Goal: Find specific page/section: Find specific page/section

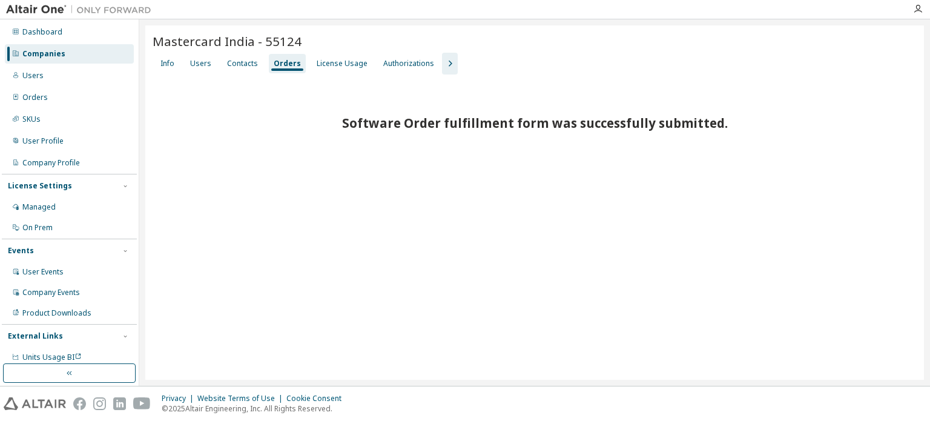
click at [96, 50] on div "Companies" at bounding box center [69, 53] width 129 height 19
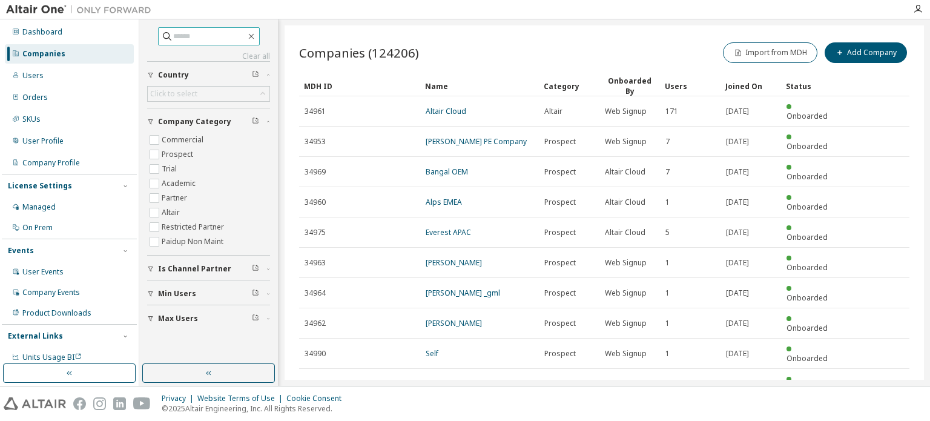
click at [208, 37] on input "text" at bounding box center [209, 36] width 73 height 12
paste input "**********"
type input "**********"
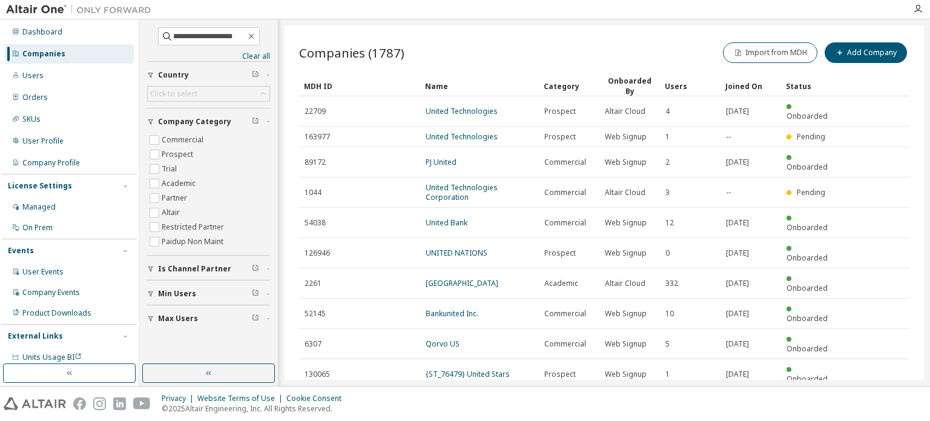
click at [877, 396] on icon "button" at bounding box center [878, 403] width 15 height 15
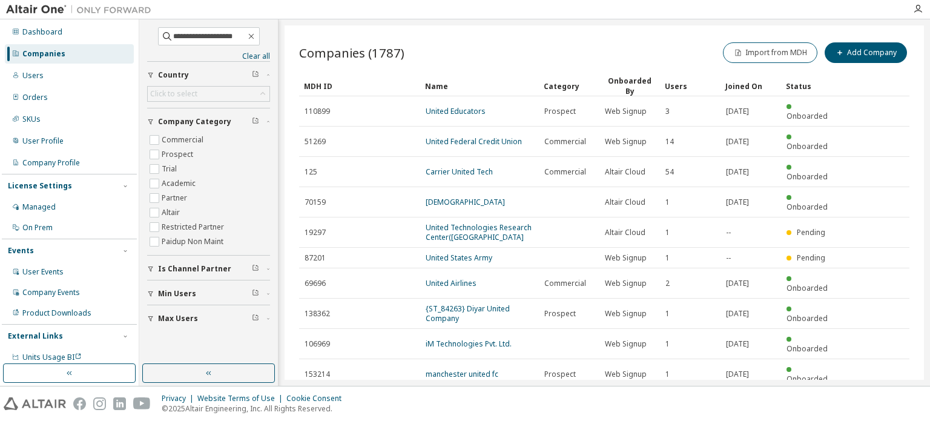
click at [879, 401] on icon "button" at bounding box center [879, 404] width 4 height 6
type input "*"
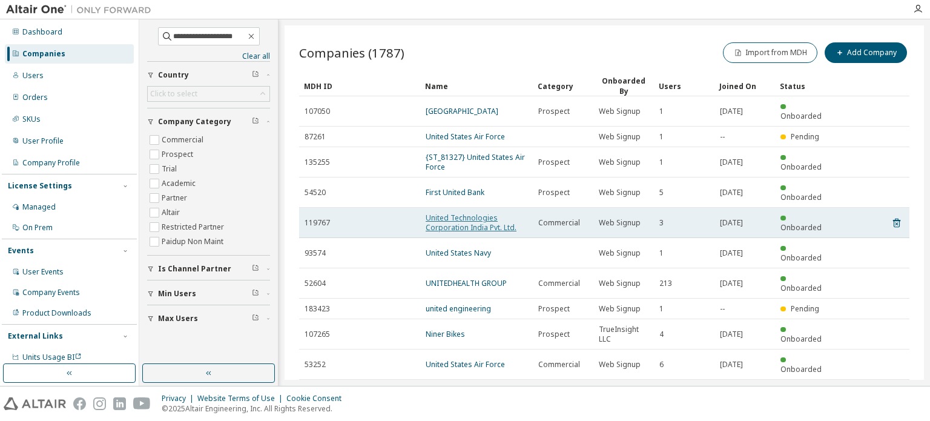
click at [480, 212] on link "United Technologies Corporation India Pvt. Ltd." at bounding box center [470, 222] width 91 height 20
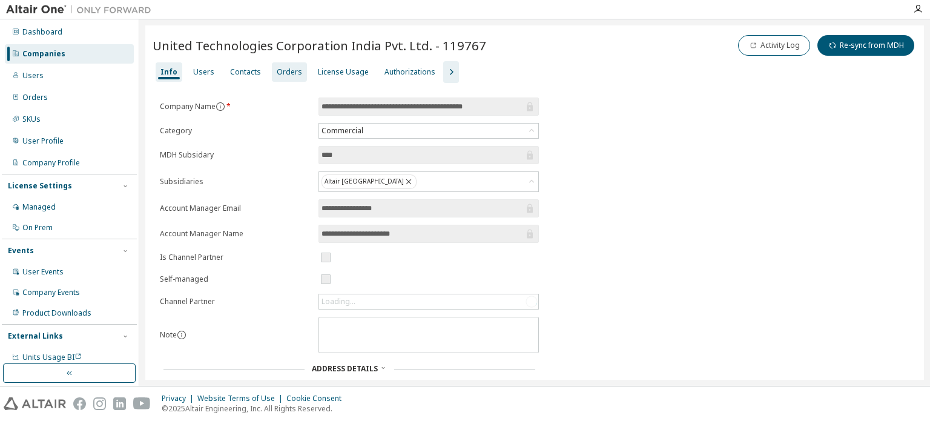
click at [285, 70] on div "Orders" at bounding box center [289, 72] width 25 height 10
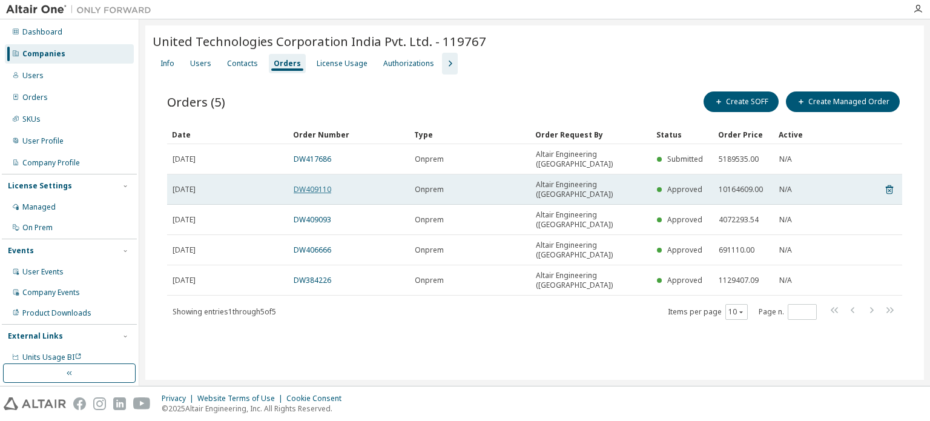
click at [314, 184] on link "DW409110" at bounding box center [313, 189] width 38 height 10
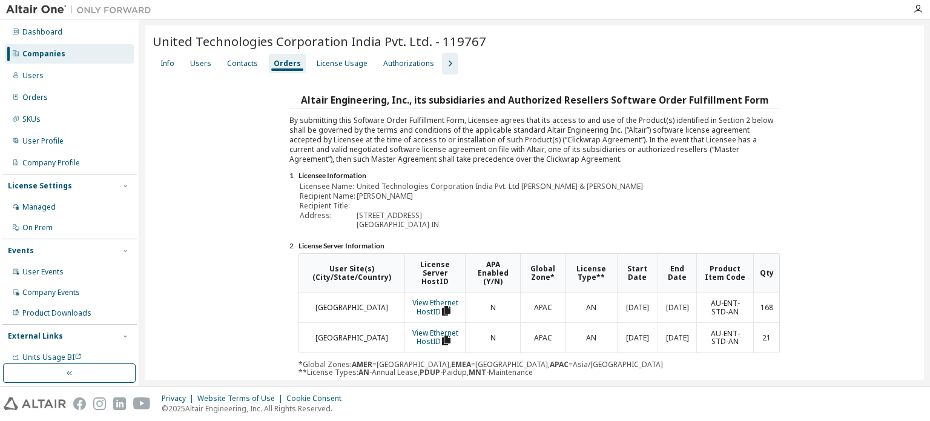
click at [57, 45] on div "Companies" at bounding box center [69, 53] width 129 height 19
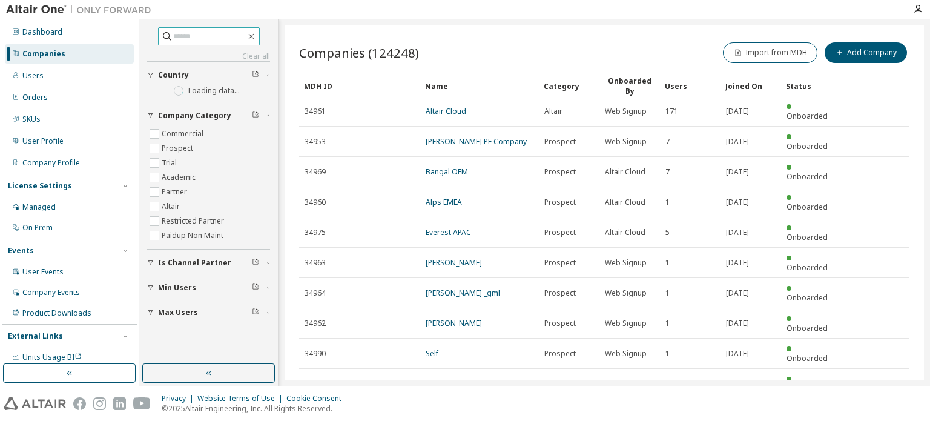
click at [179, 41] on input "text" at bounding box center [209, 36] width 73 height 12
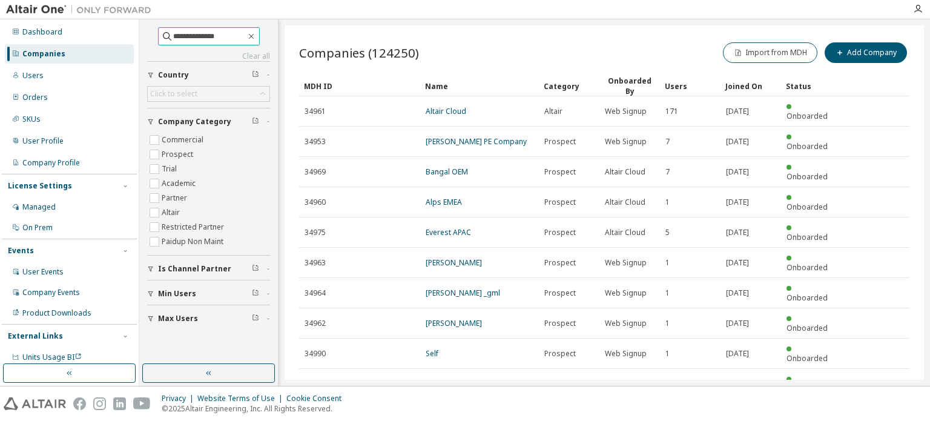
type input "**********"
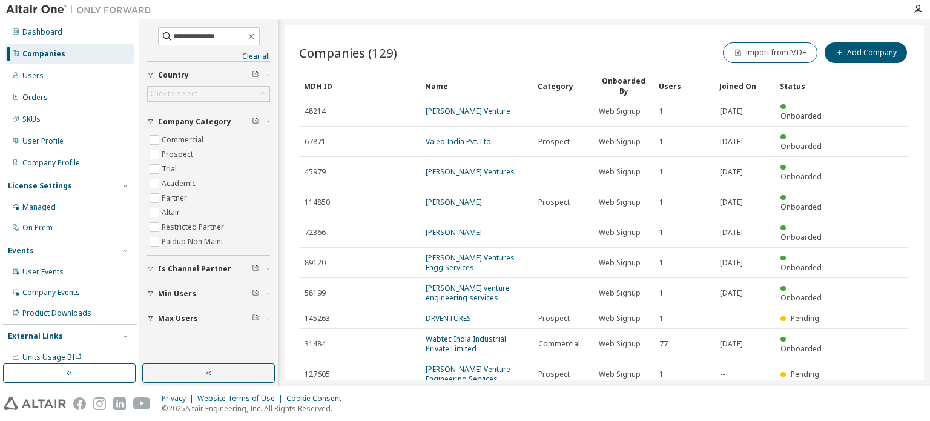
click at [877, 401] on icon "button" at bounding box center [879, 404] width 4 height 6
type input "*"
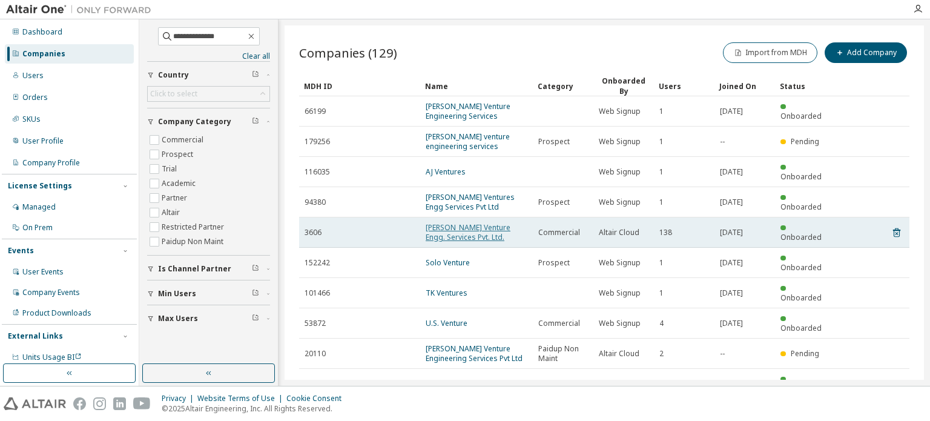
click at [463, 227] on link "[PERSON_NAME] Venture Engg. Services Pvt. Ltd." at bounding box center [467, 232] width 85 height 20
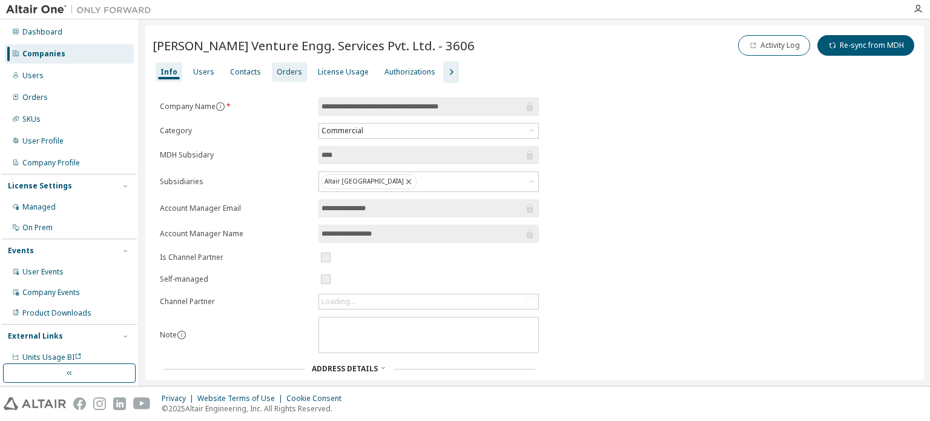
click at [278, 71] on div "Orders" at bounding box center [289, 72] width 25 height 10
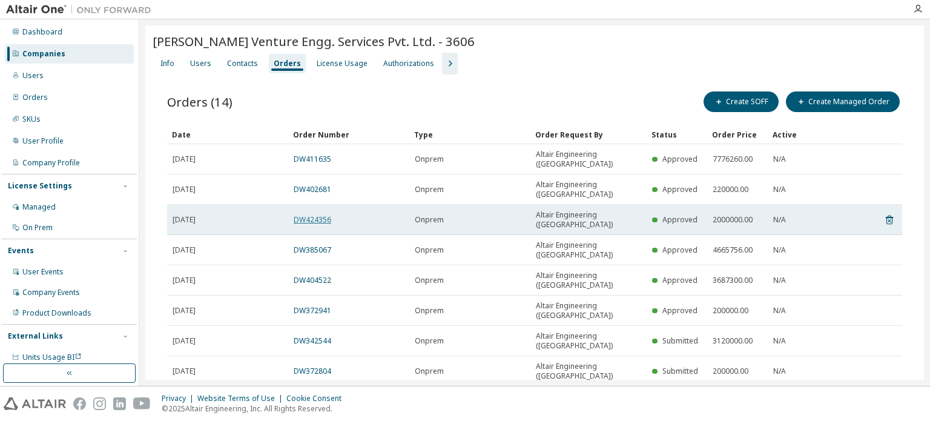
click at [320, 214] on link "DW424356" at bounding box center [313, 219] width 38 height 10
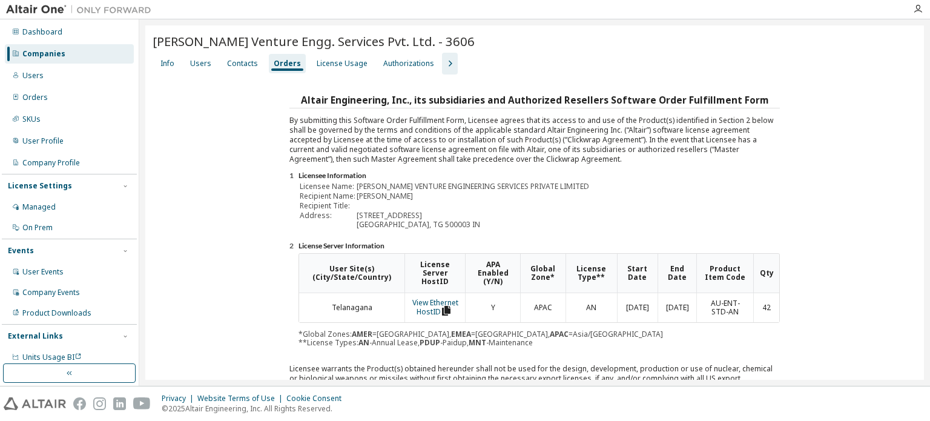
scroll to position [194, 0]
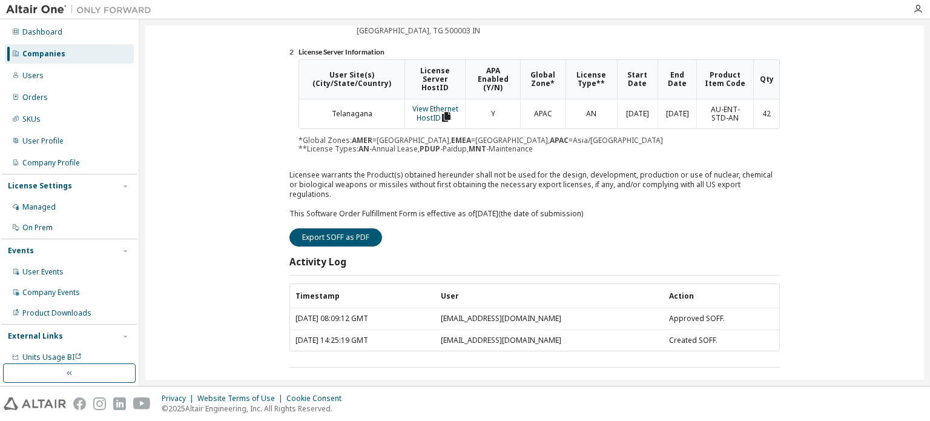
click at [51, 49] on div "Companies" at bounding box center [43, 54] width 43 height 10
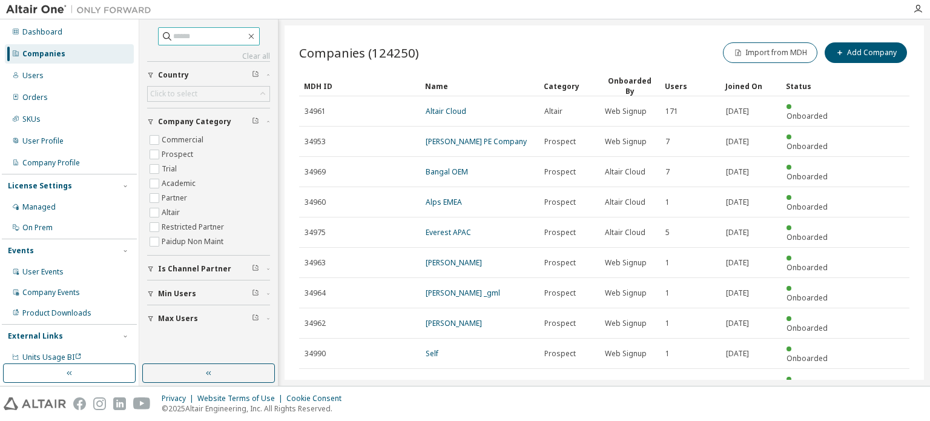
click at [202, 34] on input "text" at bounding box center [209, 36] width 73 height 12
type input "******"
click at [879, 410] on icon "button" at bounding box center [879, 413] width 4 height 6
type input "*"
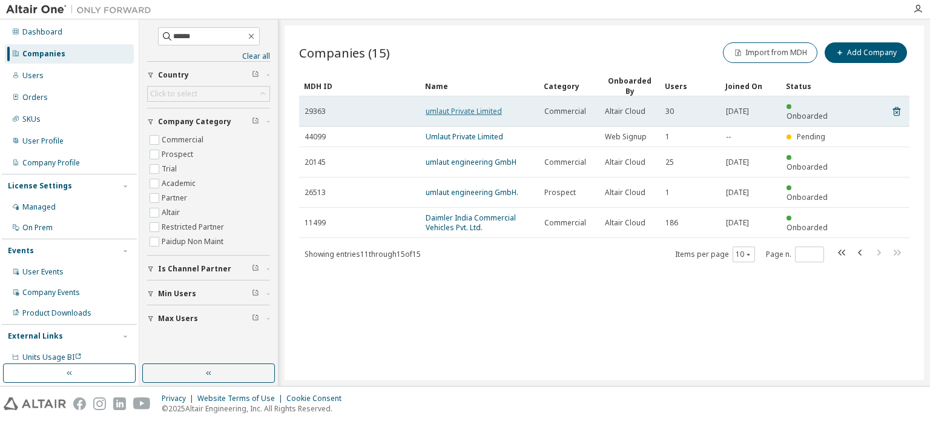
click at [471, 106] on link "umlaut Private Limited" at bounding box center [463, 111] width 76 height 10
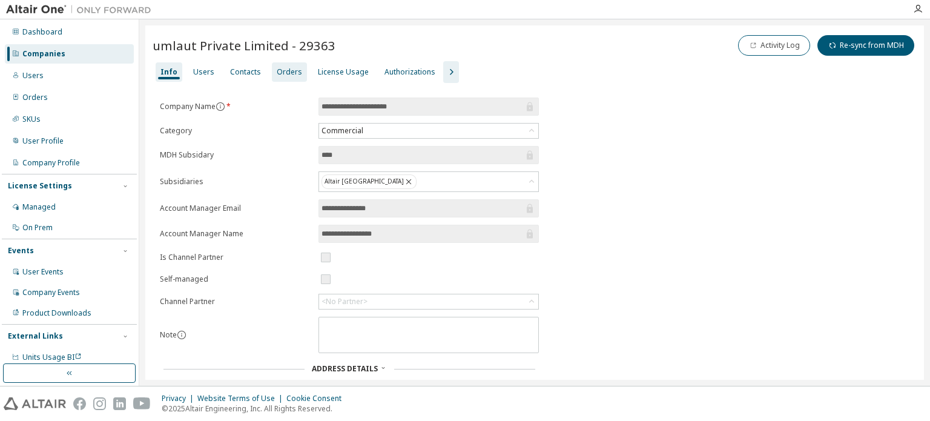
click at [280, 70] on div "Orders" at bounding box center [289, 72] width 25 height 10
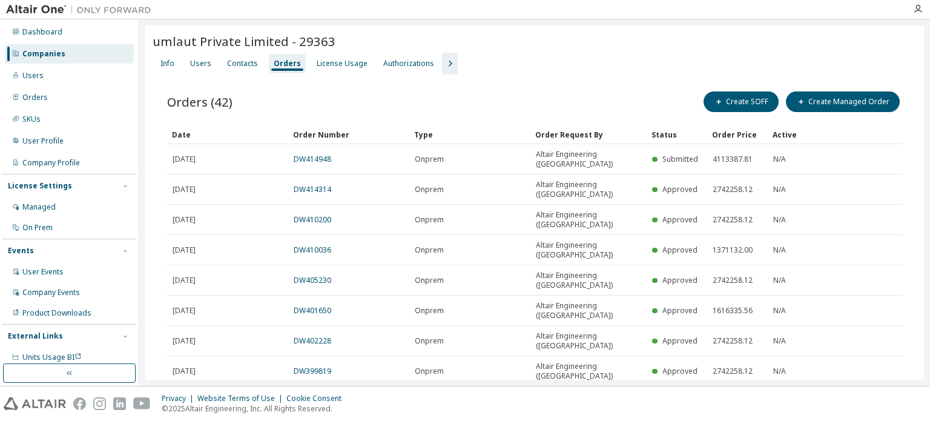
click at [322, 396] on link "DW426074" at bounding box center [313, 401] width 38 height 10
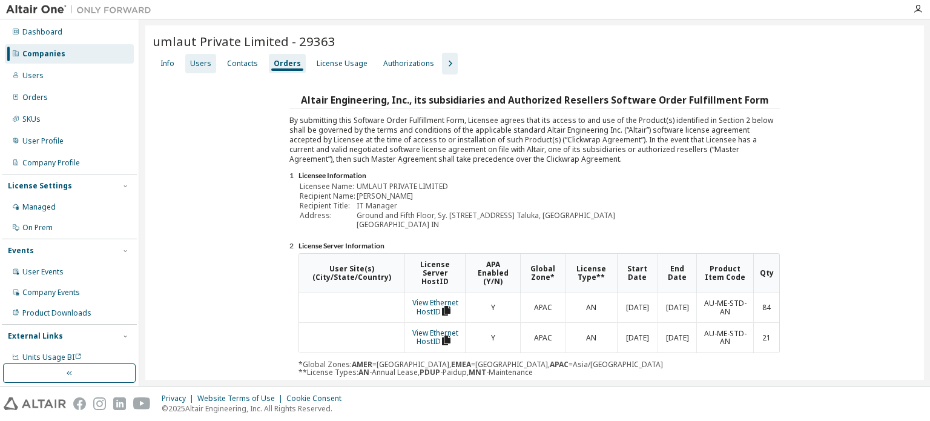
click at [199, 62] on div "Users" at bounding box center [200, 64] width 21 height 10
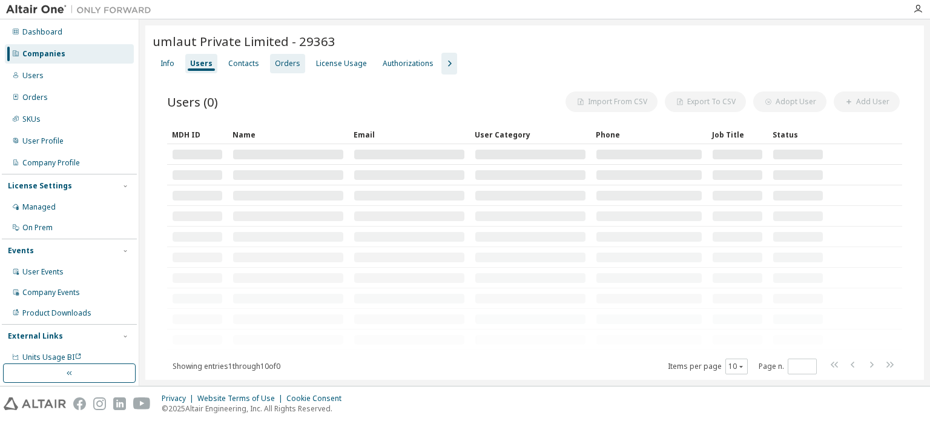
click at [275, 61] on div "Orders" at bounding box center [287, 64] width 25 height 10
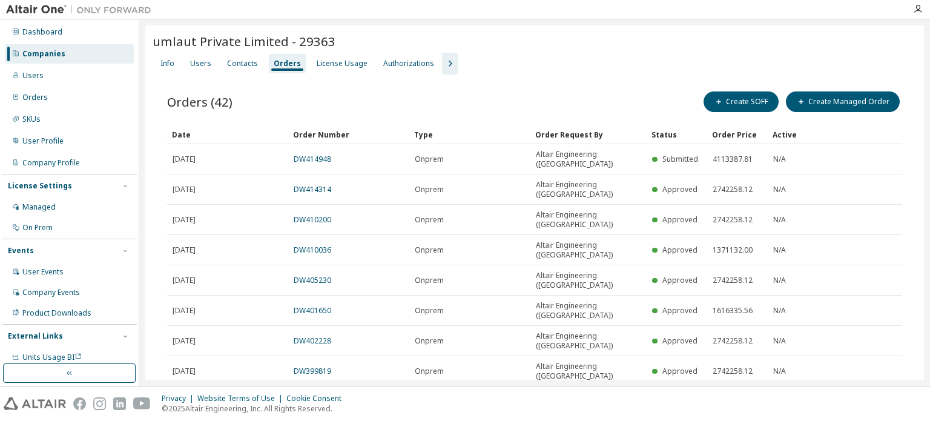
click at [88, 47] on div "Companies" at bounding box center [69, 53] width 129 height 19
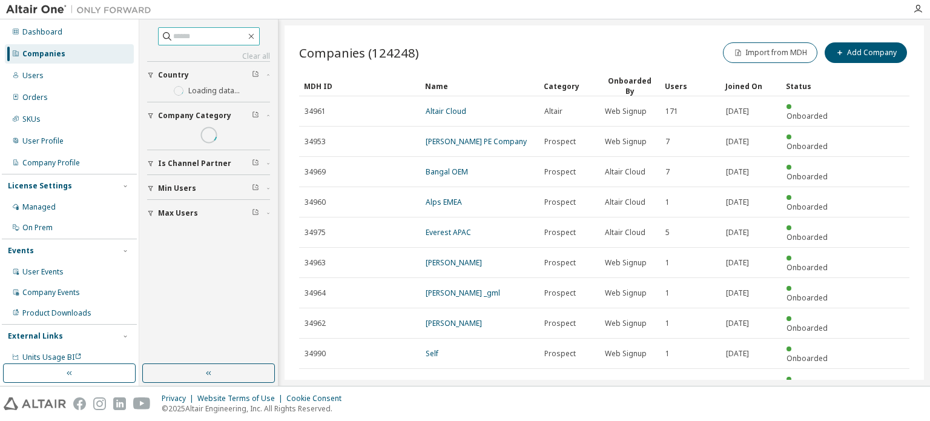
click at [196, 38] on input "text" at bounding box center [209, 36] width 73 height 12
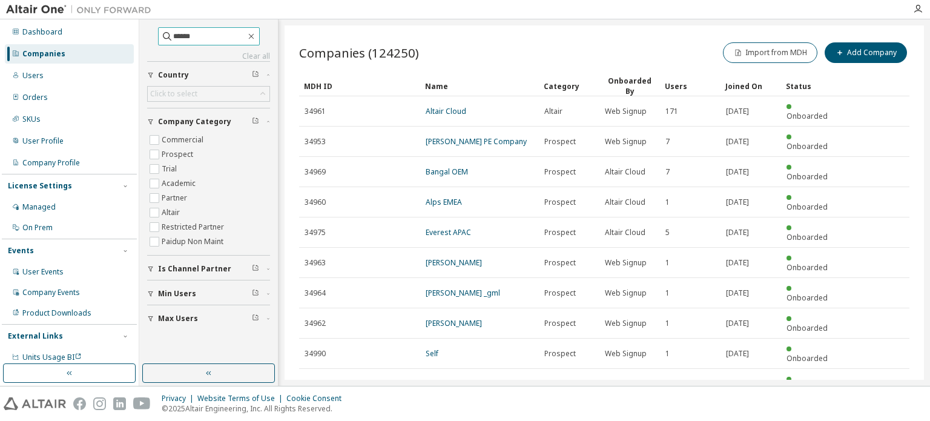
type input "******"
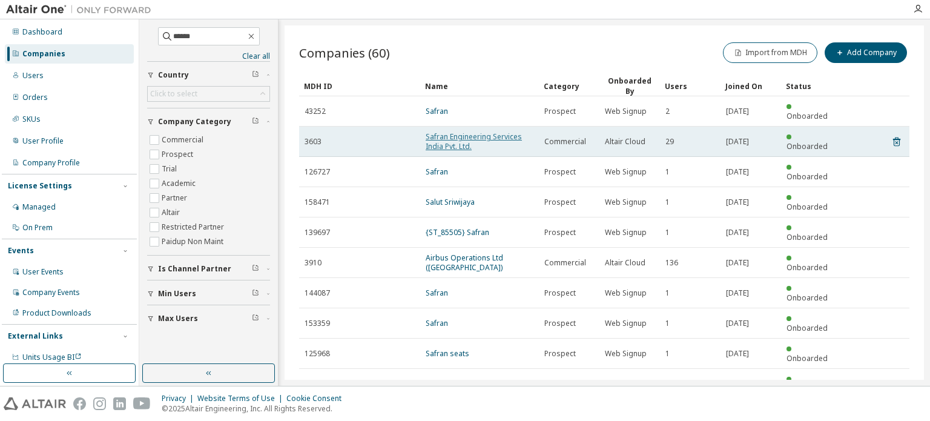
click at [455, 133] on link "Safran Engineering Services India Pvt. Ltd." at bounding box center [473, 141] width 96 height 20
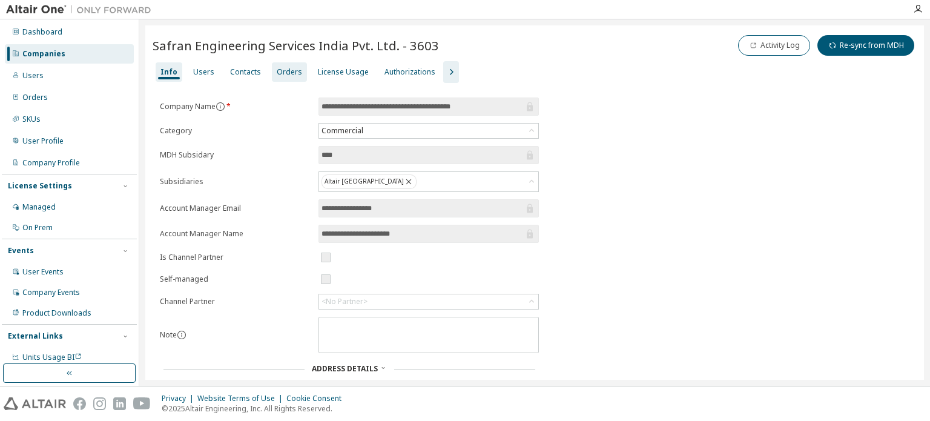
click at [287, 71] on div "Orders" at bounding box center [289, 72] width 25 height 10
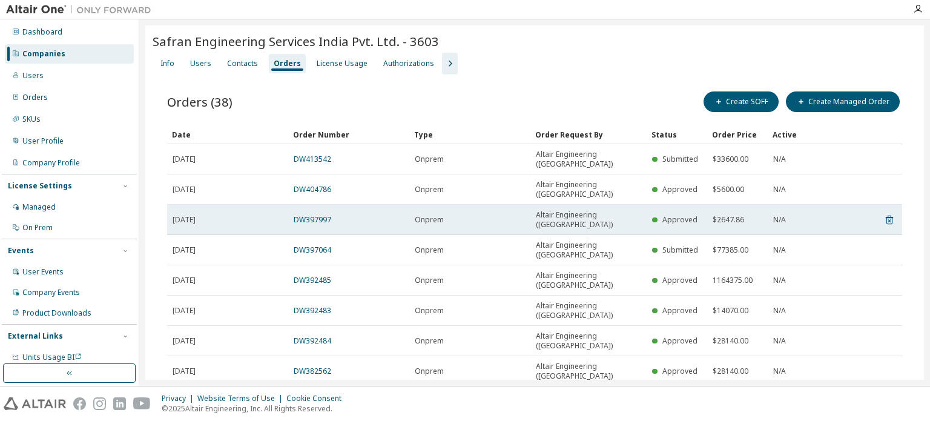
click at [195, 215] on span "[DATE]" at bounding box center [183, 220] width 23 height 10
click at [321, 214] on link "DW397997" at bounding box center [313, 219] width 38 height 10
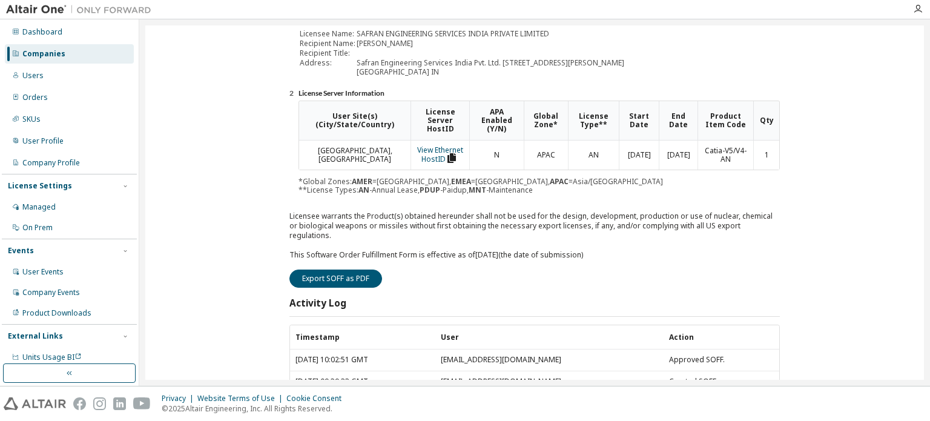
scroll to position [228, 0]
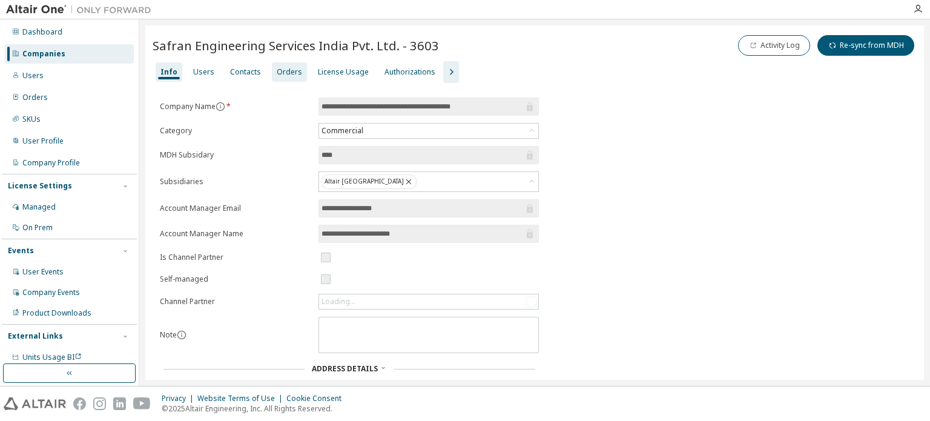
click at [280, 72] on div "Orders" at bounding box center [289, 72] width 25 height 10
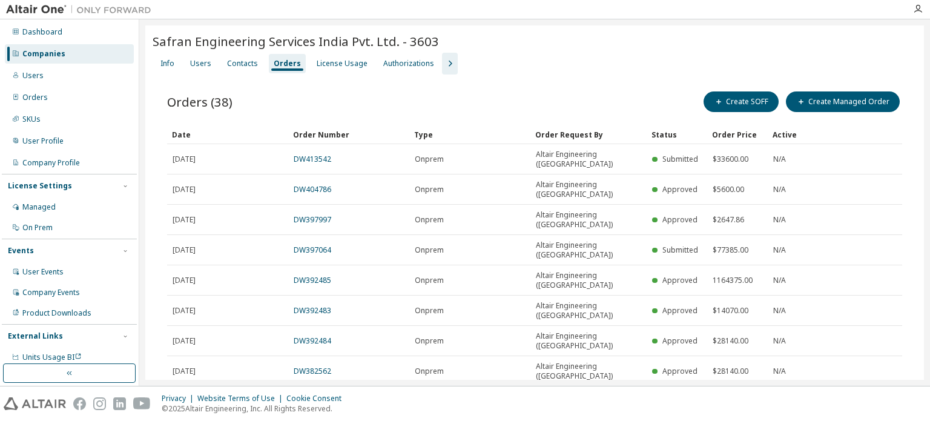
click at [61, 48] on div "Companies" at bounding box center [69, 53] width 129 height 19
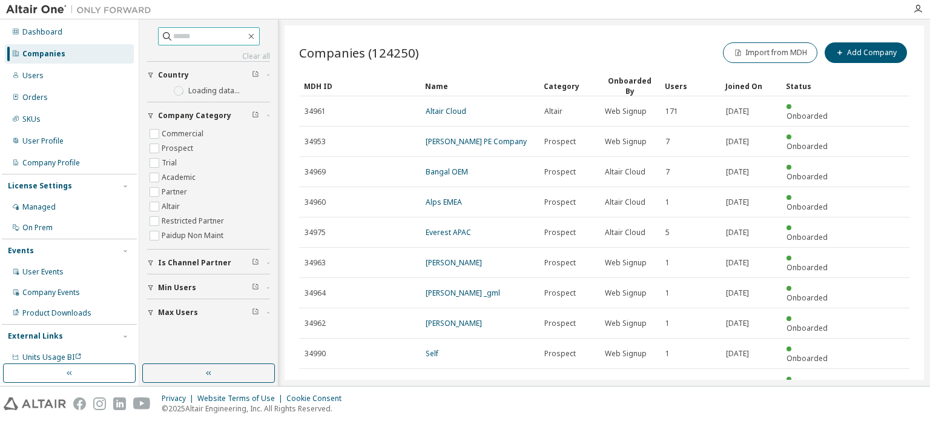
click at [213, 42] on span at bounding box center [209, 36] width 102 height 18
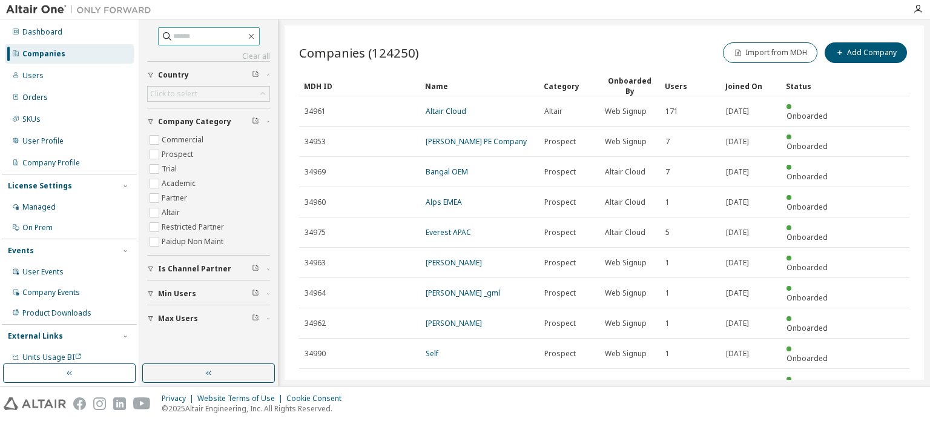
click at [212, 38] on input "text" at bounding box center [209, 36] width 73 height 12
type input "******"
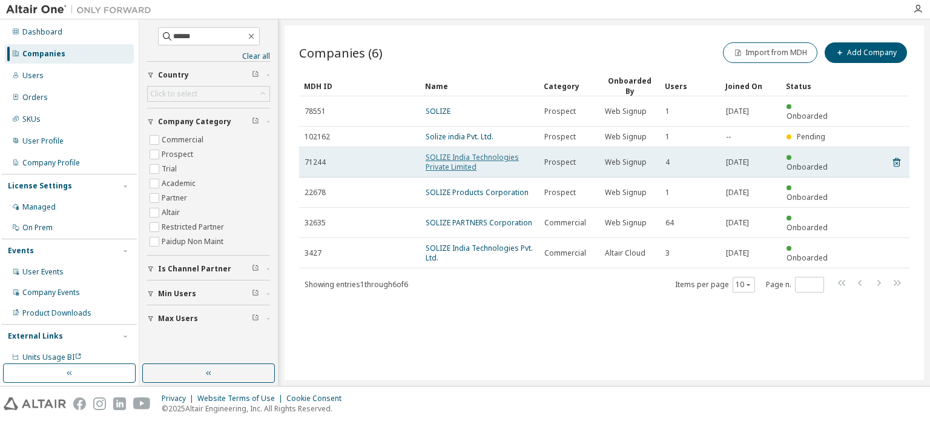
click at [438, 152] on link "SOLIZE India Technologies Private Limited" at bounding box center [471, 162] width 93 height 20
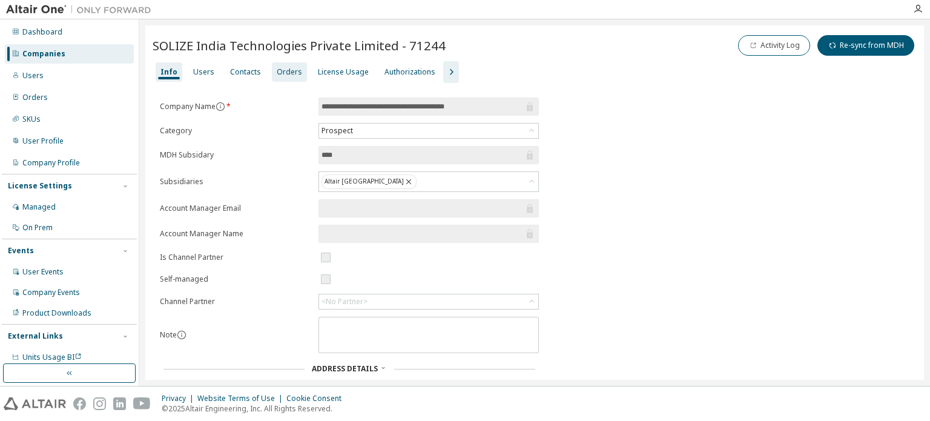
click at [284, 69] on div "Orders" at bounding box center [289, 72] width 25 height 10
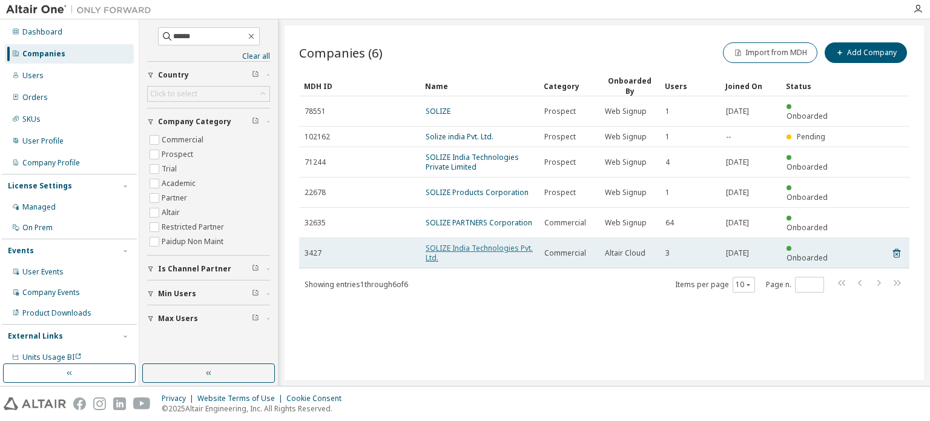
click at [507, 243] on link "SOLIZE India Technologies Pvt. Ltd." at bounding box center [478, 253] width 107 height 20
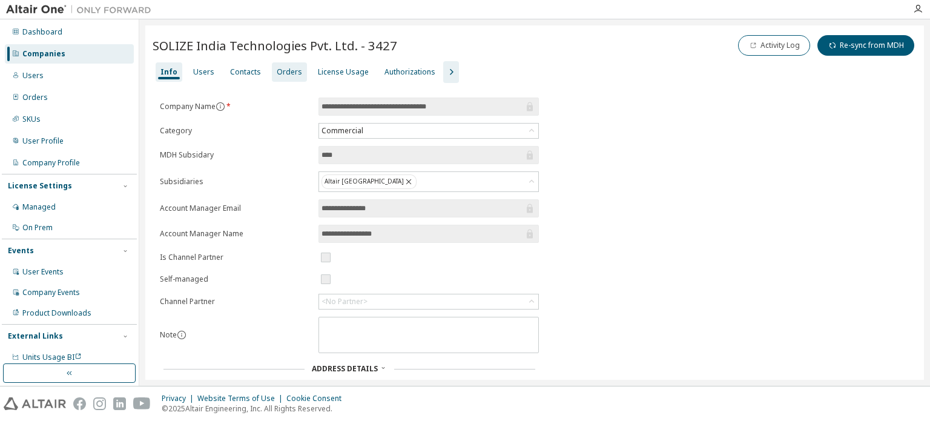
click at [286, 71] on div "Orders" at bounding box center [289, 72] width 25 height 10
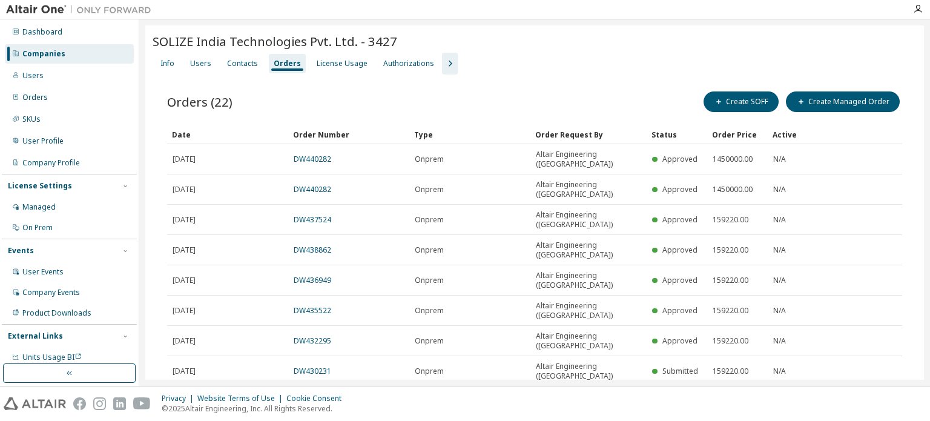
click at [324, 396] on link "DW423789" at bounding box center [313, 401] width 38 height 10
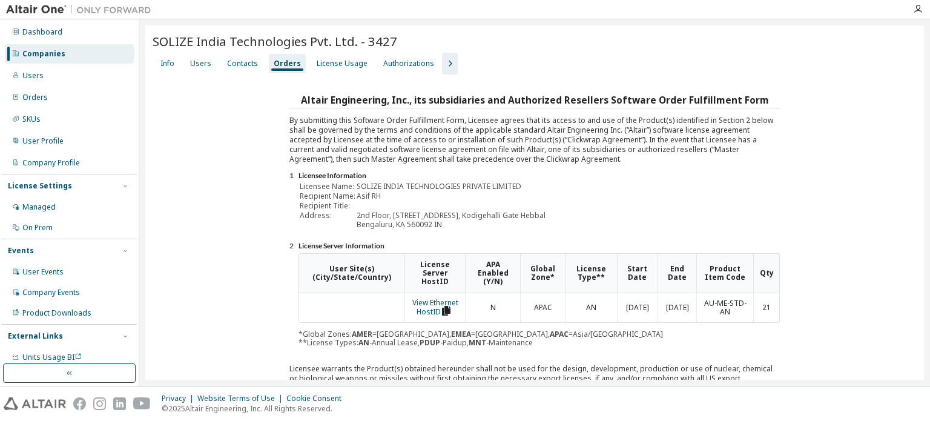
scroll to position [194, 0]
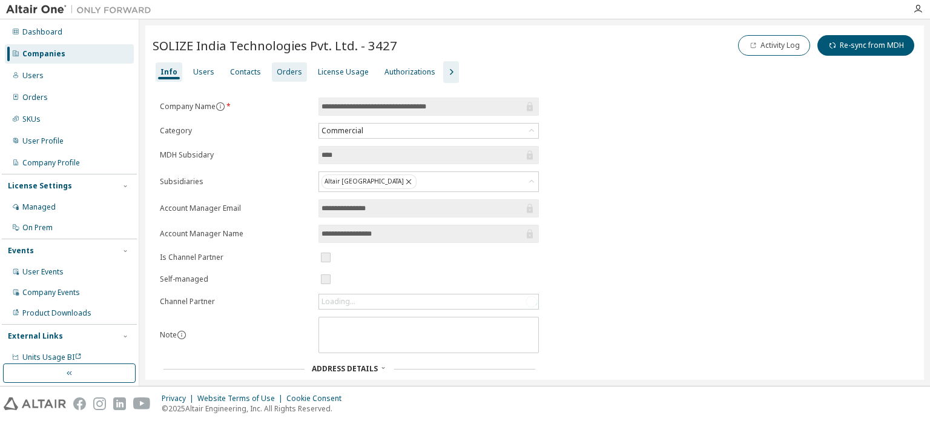
click at [277, 71] on div "Orders" at bounding box center [289, 72] width 25 height 10
